Goal: Information Seeking & Learning: Stay updated

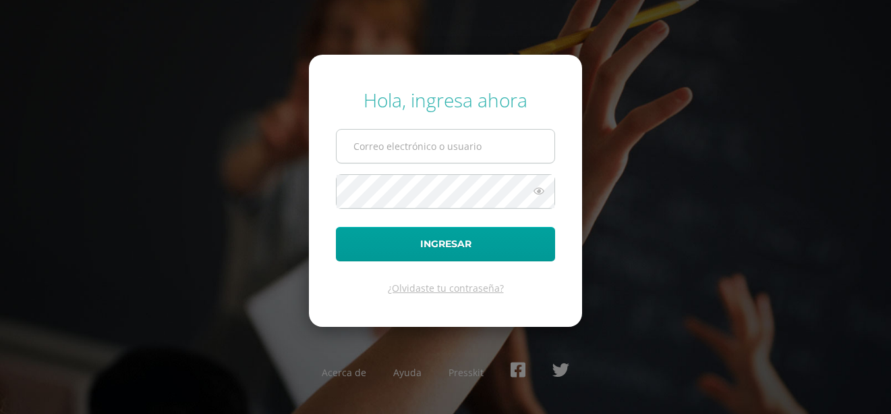
click at [348, 146] on input "text" at bounding box center [446, 146] width 218 height 33
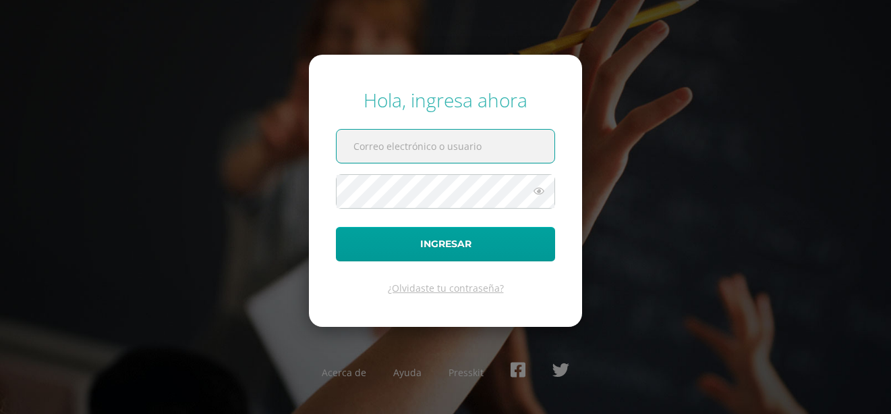
click at [356, 153] on input "text" at bounding box center [446, 146] width 218 height 33
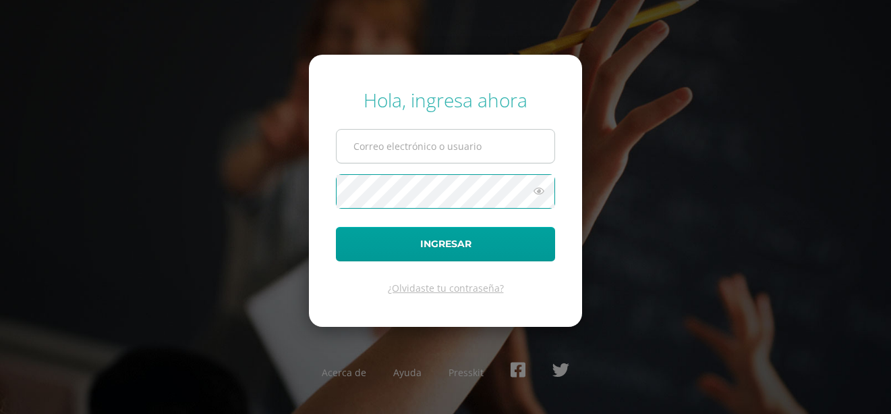
click at [402, 141] on input "text" at bounding box center [446, 146] width 218 height 33
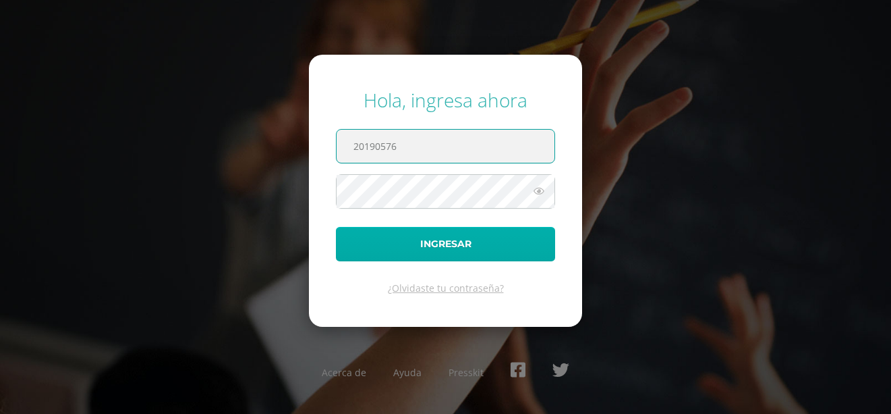
type input "20190576"
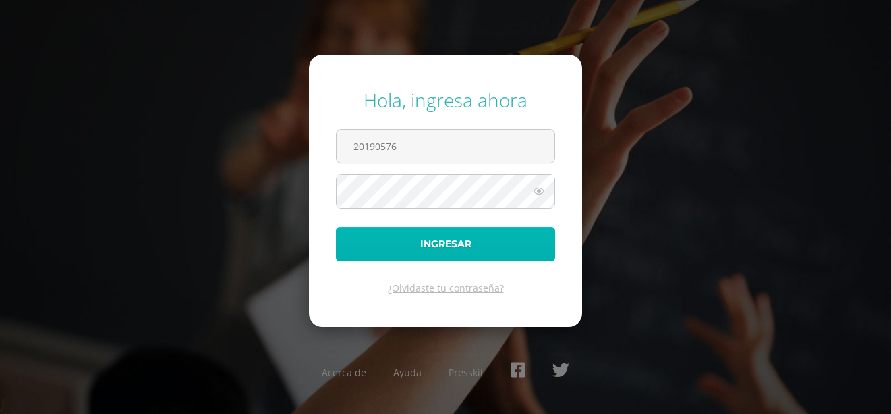
click at [362, 256] on button "Ingresar" at bounding box center [445, 244] width 219 height 34
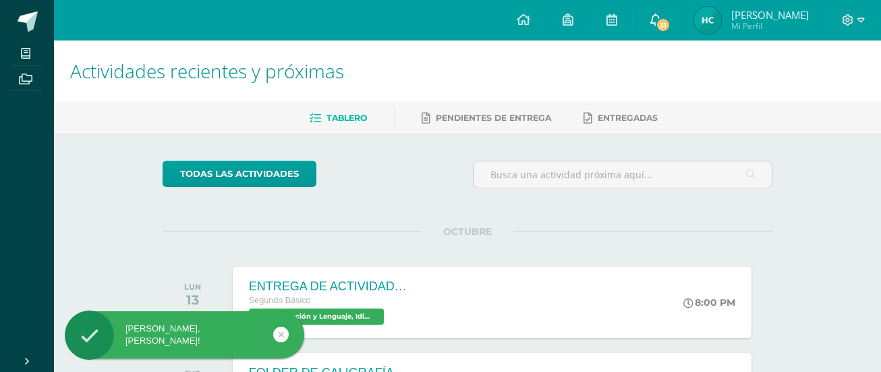
click at [671, 20] on span "31" at bounding box center [663, 25] width 15 height 15
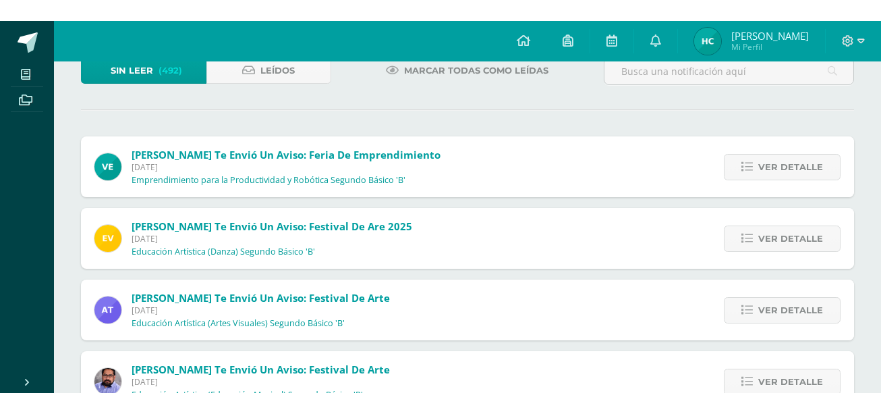
scroll to position [96, 0]
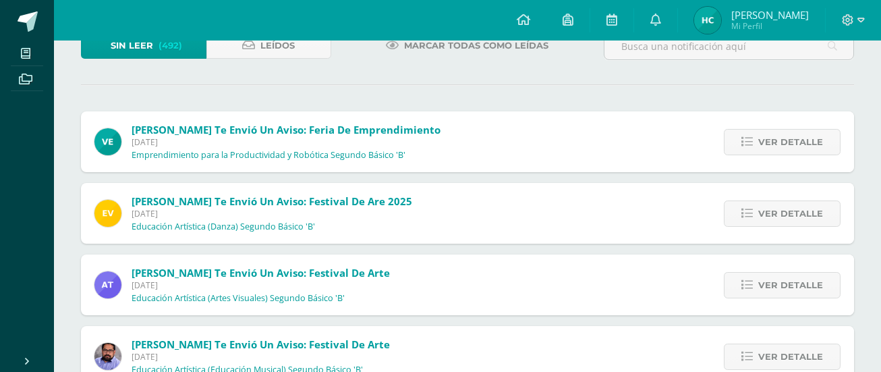
click at [748, 125] on div "Ver detalle" at bounding box center [779, 141] width 150 height 61
click at [753, 138] on icon at bounding box center [747, 141] width 11 height 11
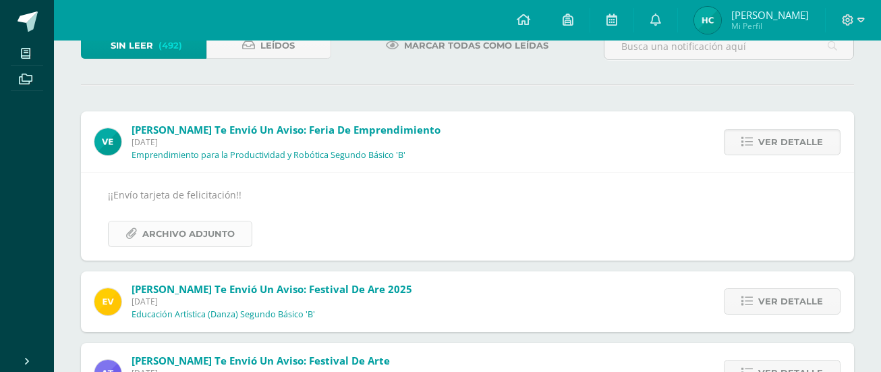
click at [178, 241] on span "Archivo Adjunto" at bounding box center [188, 233] width 92 height 25
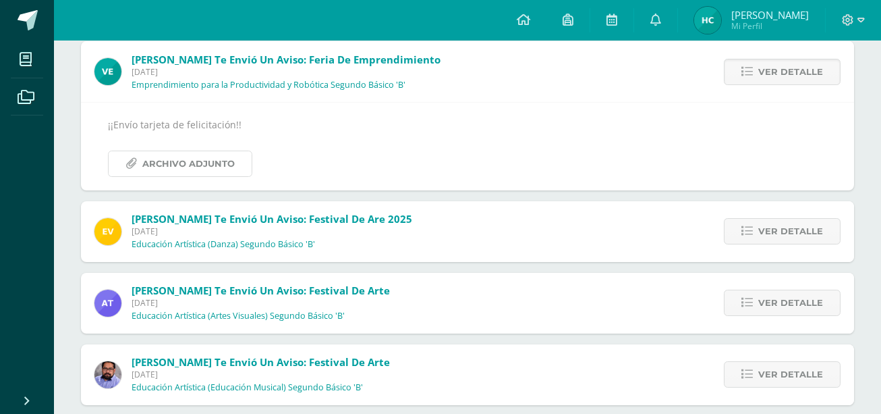
scroll to position [170, 0]
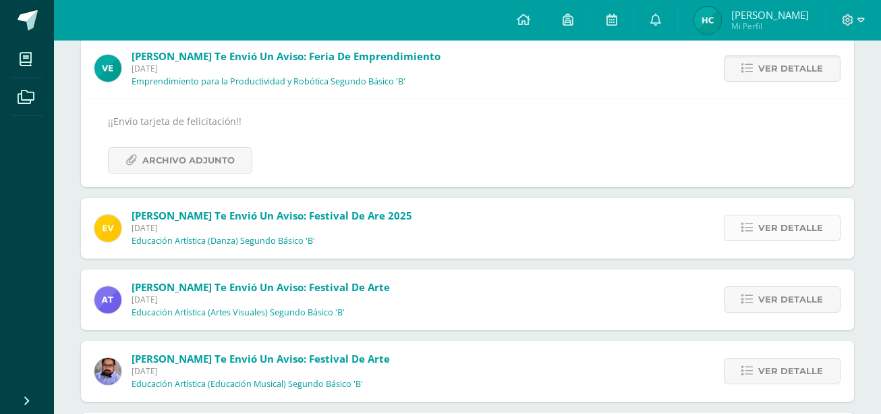
click at [815, 223] on span "Ver detalle" at bounding box center [790, 227] width 65 height 25
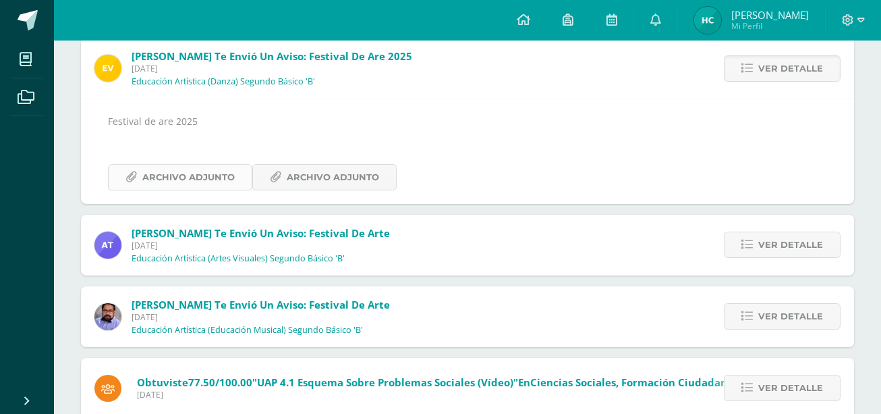
click at [210, 177] on span "Archivo Adjunto" at bounding box center [188, 177] width 92 height 25
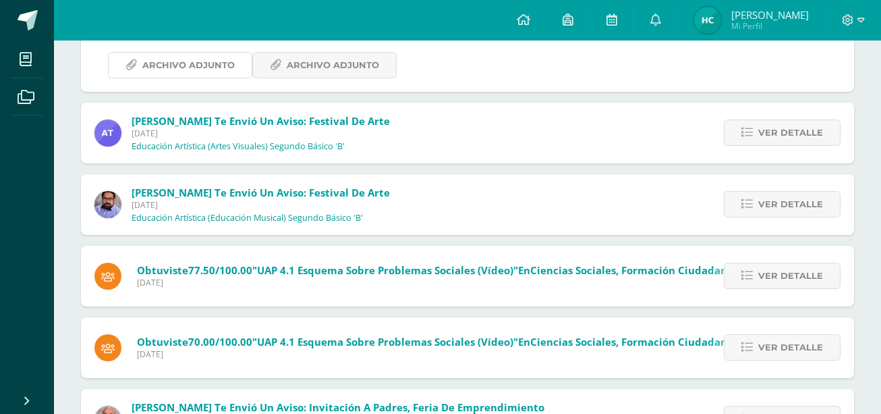
scroll to position [280, 0]
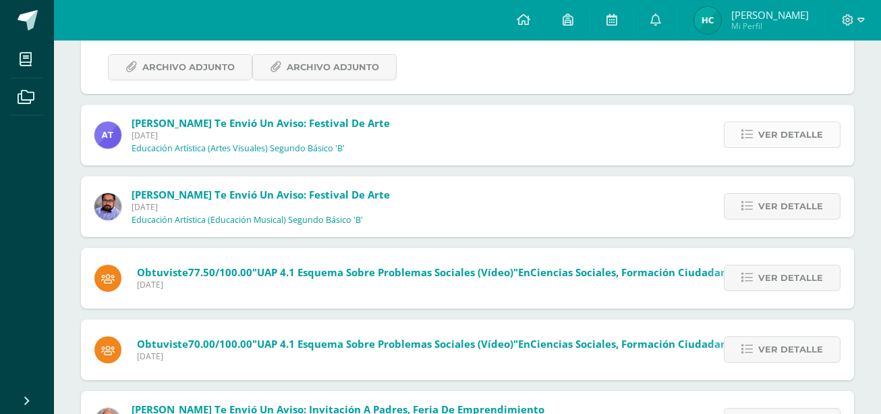
click at [785, 137] on span "Ver detalle" at bounding box center [790, 134] width 65 height 25
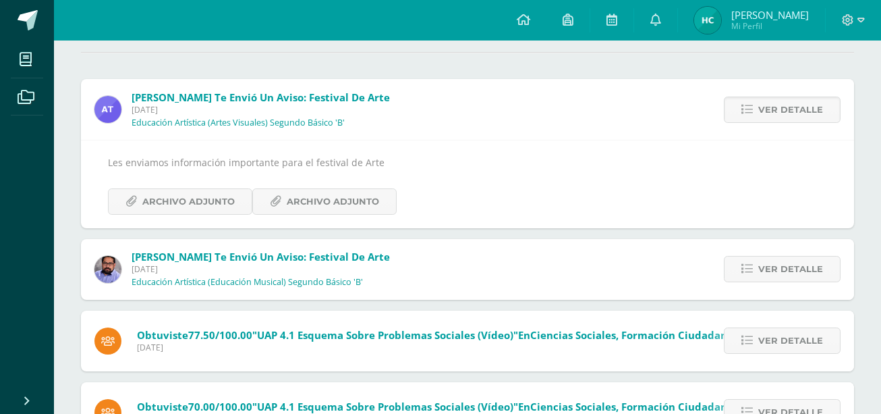
scroll to position [84, 0]
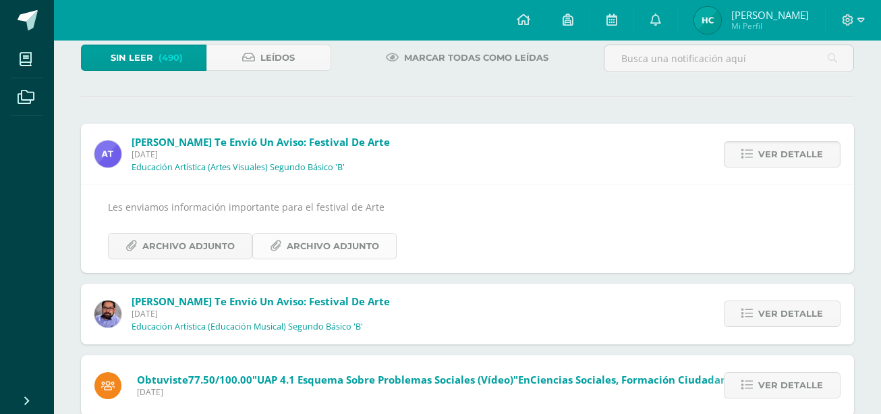
click at [335, 245] on span "Archivo Adjunto" at bounding box center [333, 245] width 92 height 25
click at [202, 248] on span "Archivo Adjunto" at bounding box center [188, 245] width 92 height 25
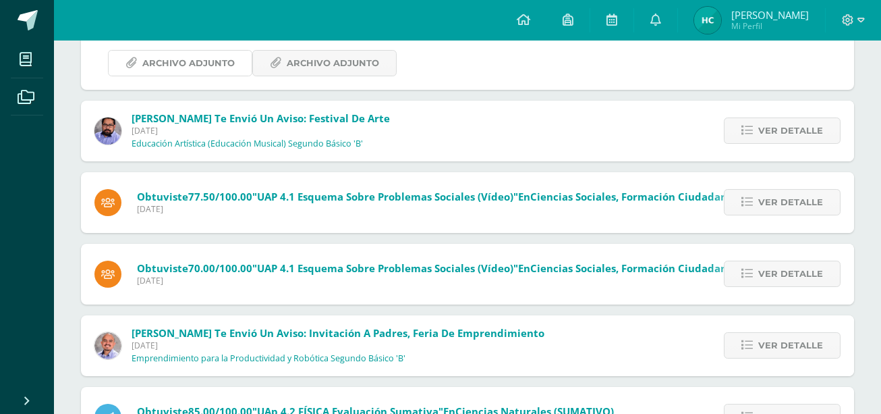
scroll to position [269, 0]
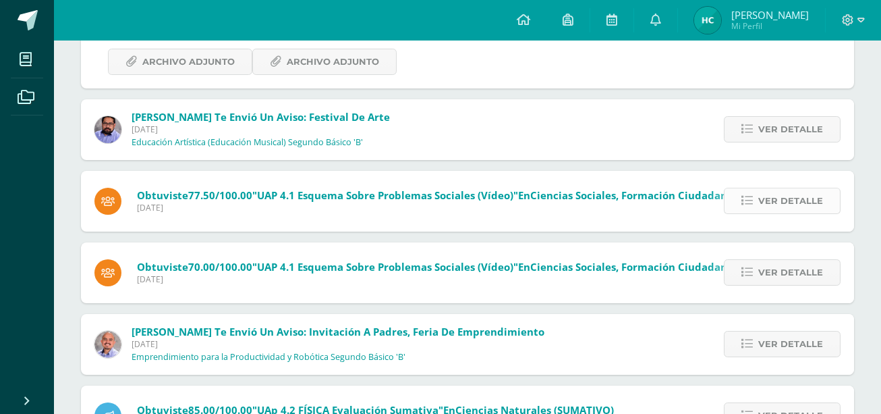
click at [790, 204] on span "Ver detalle" at bounding box center [790, 200] width 65 height 25
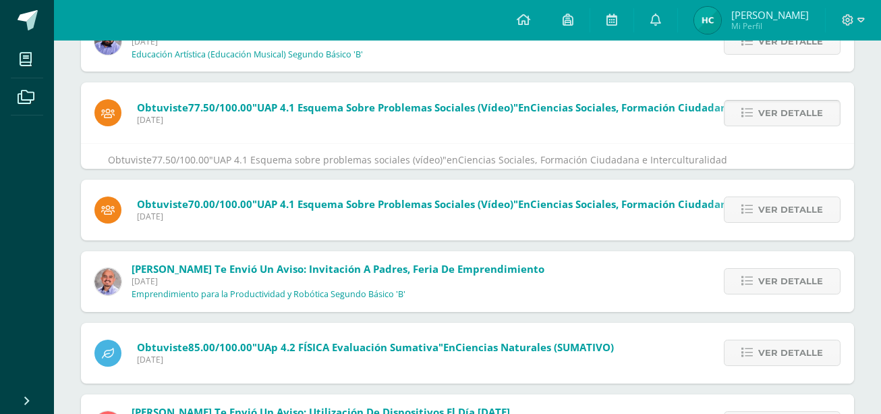
scroll to position [208, 0]
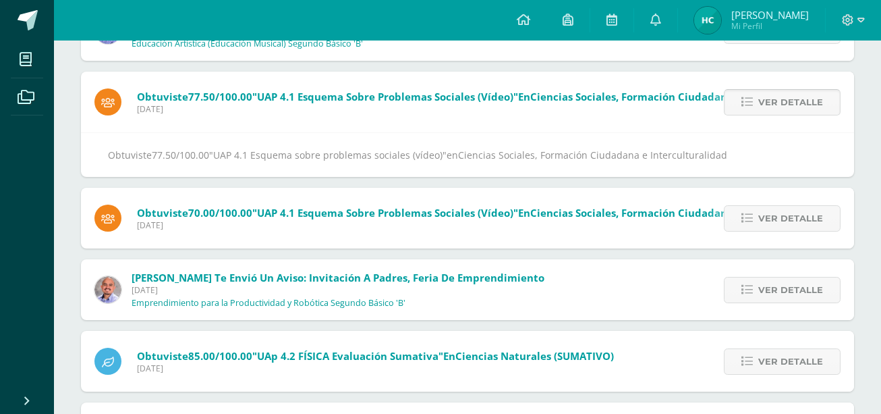
click at [766, 109] on span "Ver detalle" at bounding box center [790, 102] width 65 height 25
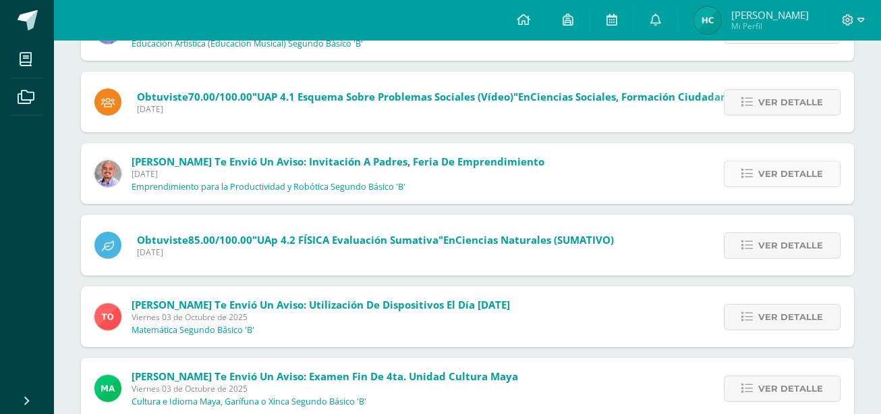
click at [783, 168] on span "Ver detalle" at bounding box center [790, 173] width 65 height 25
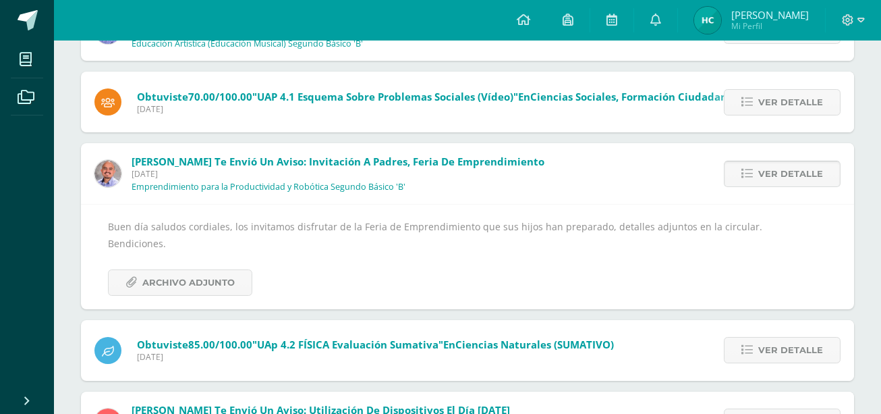
click at [783, 168] on span "Ver detalle" at bounding box center [790, 173] width 65 height 25
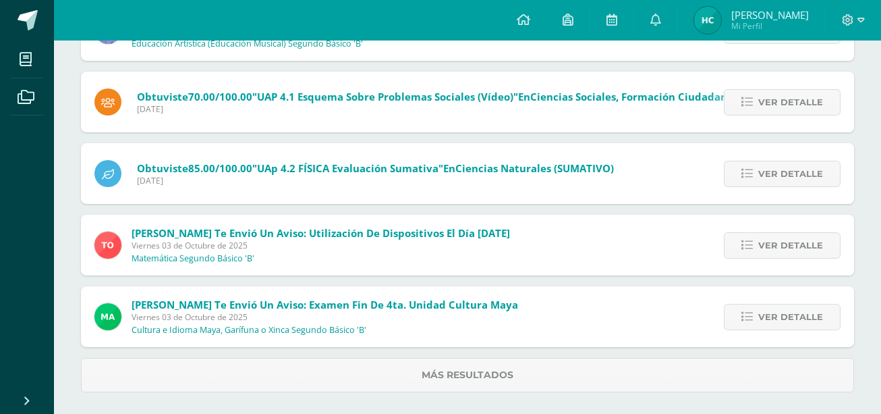
scroll to position [213, 0]
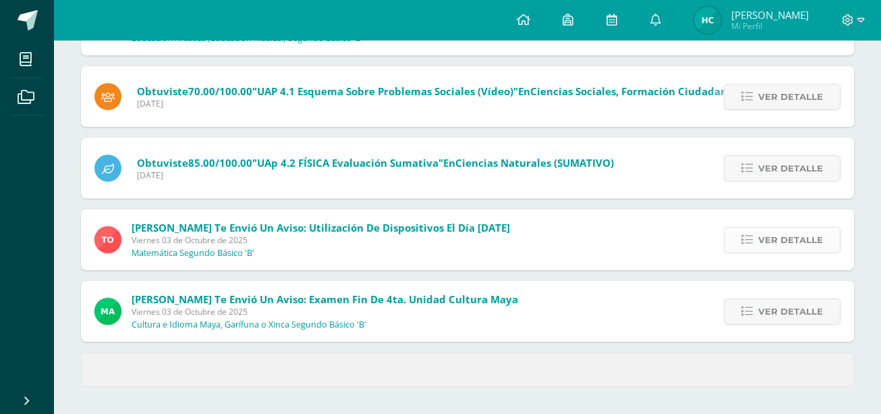
click at [768, 245] on span "Ver detalle" at bounding box center [790, 239] width 65 height 25
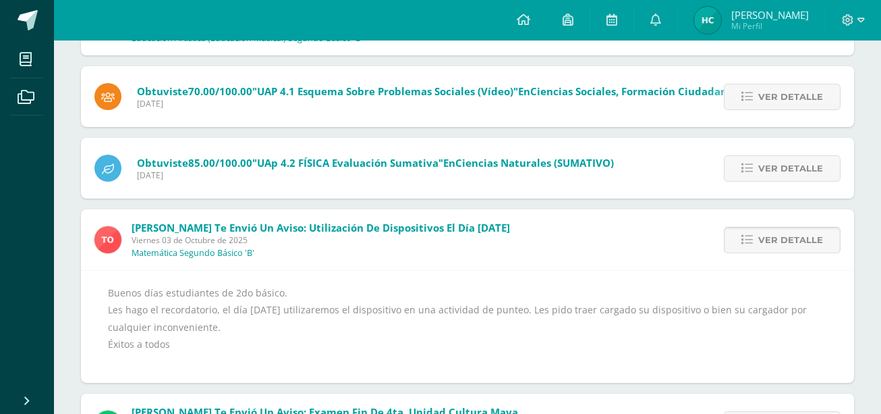
click at [768, 245] on span "Ver detalle" at bounding box center [790, 239] width 65 height 25
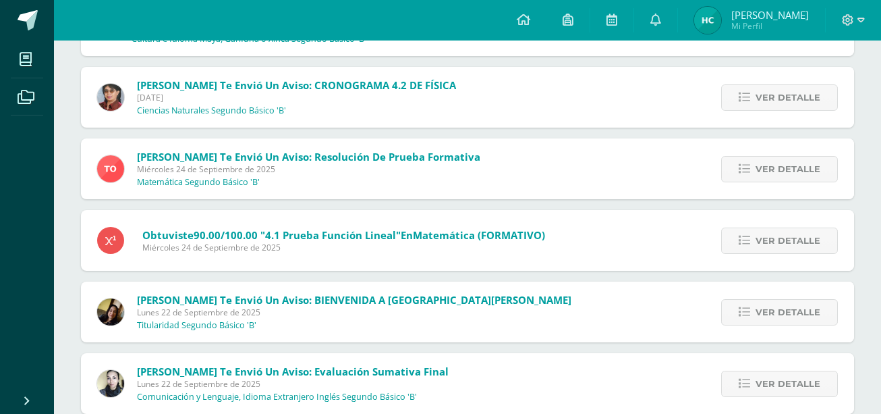
scroll to position [423, 0]
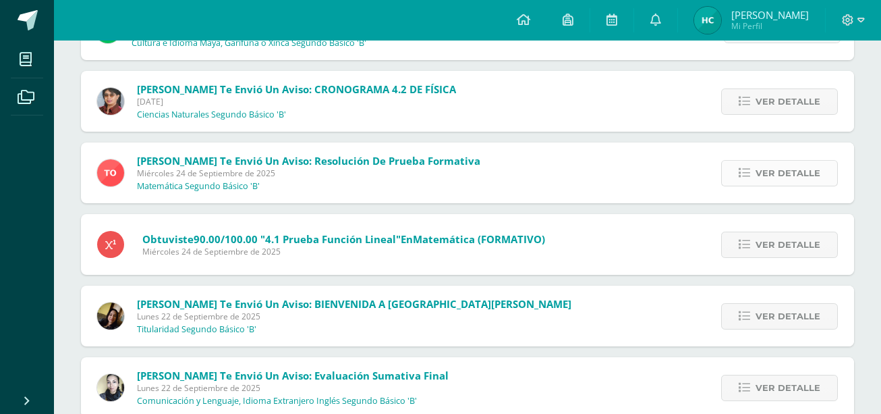
click at [824, 178] on link "Ver detalle" at bounding box center [779, 173] width 117 height 26
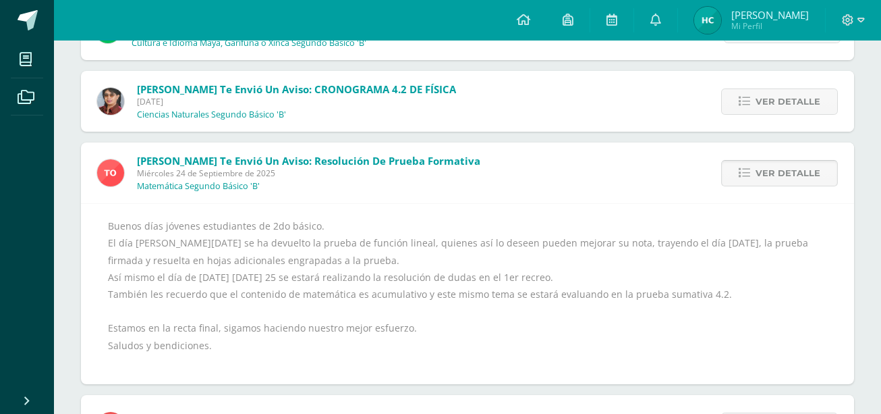
click at [744, 183] on link "Ver detalle" at bounding box center [779, 173] width 117 height 26
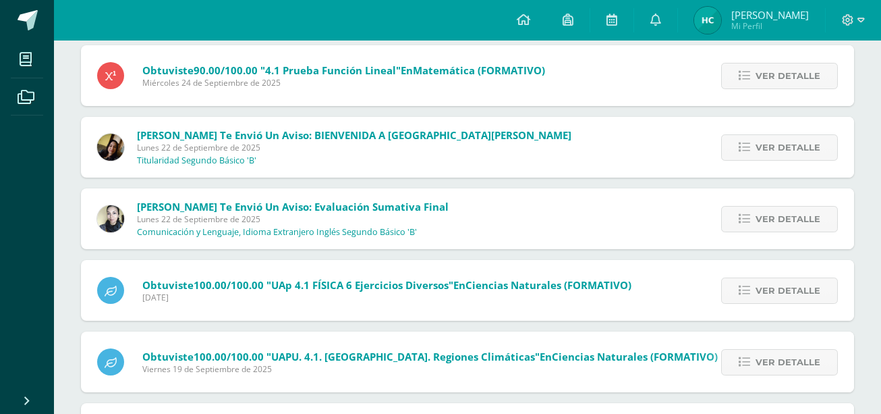
scroll to position [0, 0]
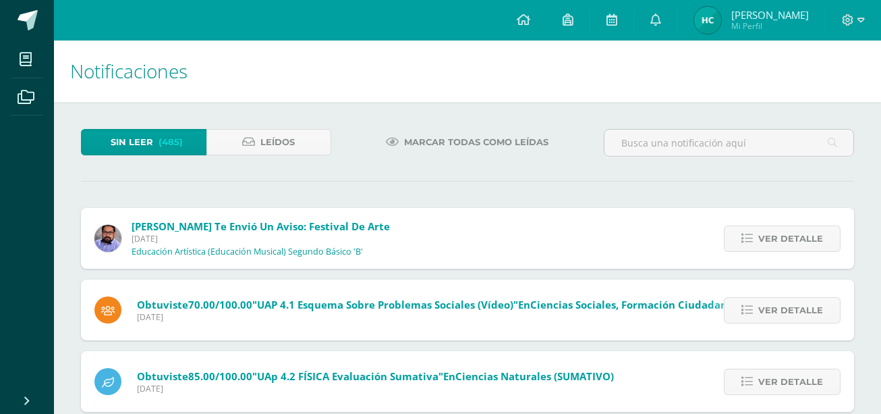
click at [482, 151] on span "Marcar todas como leídas" at bounding box center [476, 142] width 144 height 25
